Goal: Navigation & Orientation: Find specific page/section

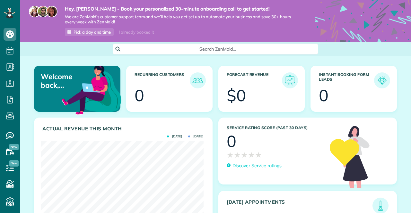
scroll to position [72, 162]
click at [146, 28] on div "I already booked it" at bounding box center [136, 32] width 43 height 8
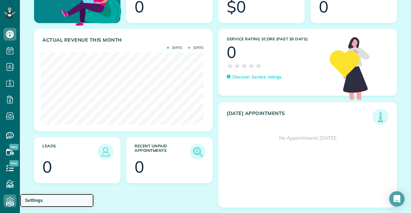
click at [33, 199] on span "Settings" at bounding box center [34, 201] width 18 height 6
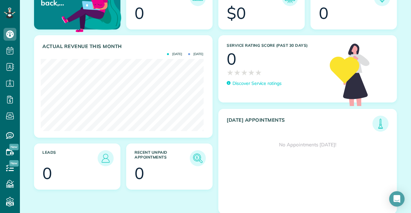
scroll to position [72, 0]
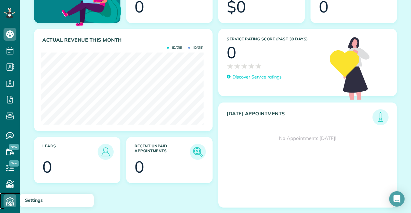
click at [7, 196] on icon at bounding box center [10, 201] width 13 height 13
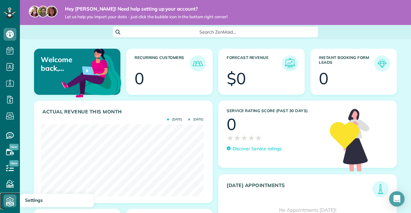
click at [12, 201] on icon at bounding box center [10, 201] width 13 height 13
